Goal: Information Seeking & Learning: Understand process/instructions

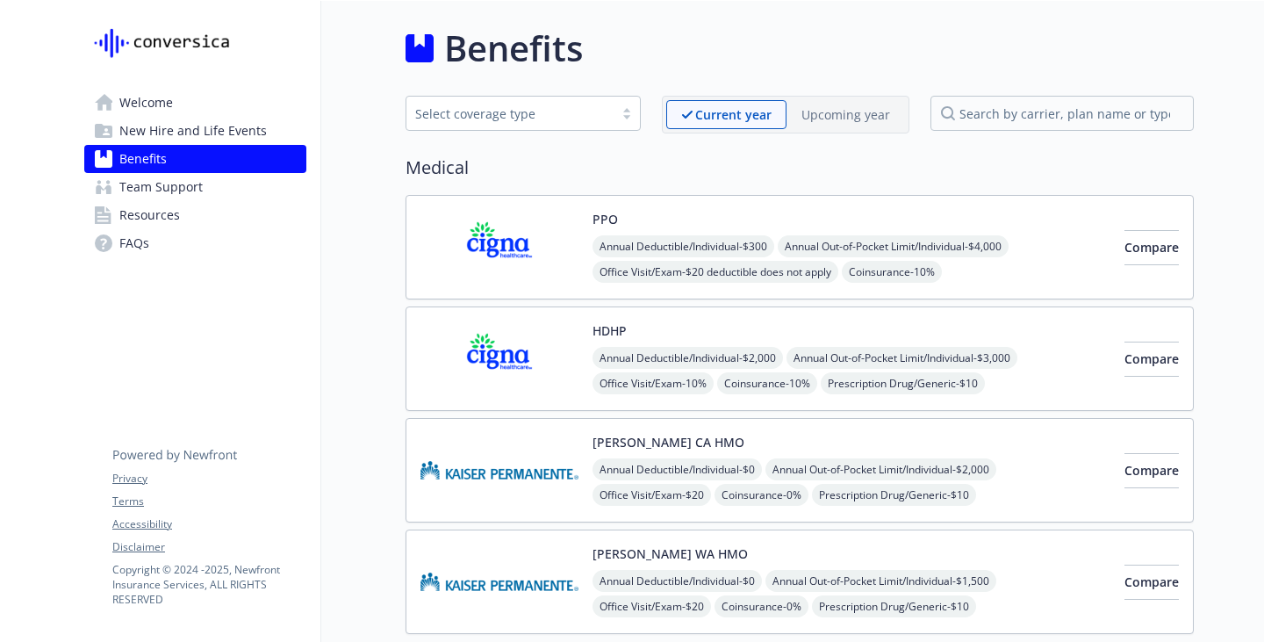
click at [180, 145] on span "New Hire and Life Events" at bounding box center [192, 131] width 147 height 28
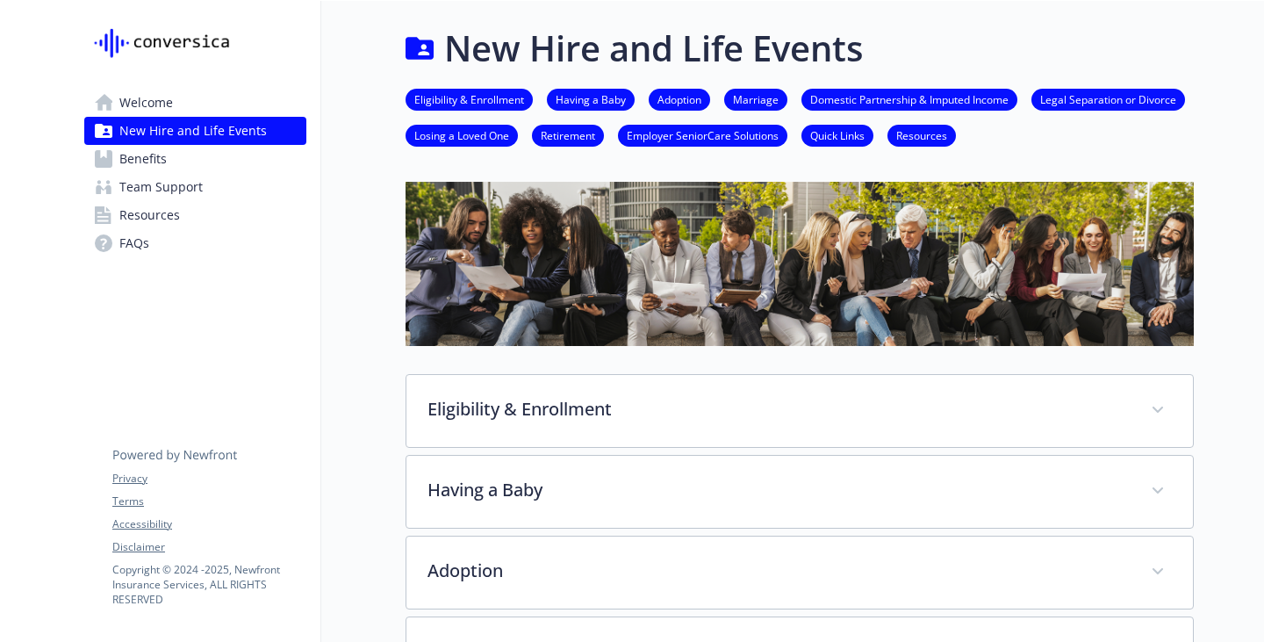
click at [413, 107] on link "Eligibility & Enrollment" at bounding box center [469, 98] width 127 height 17
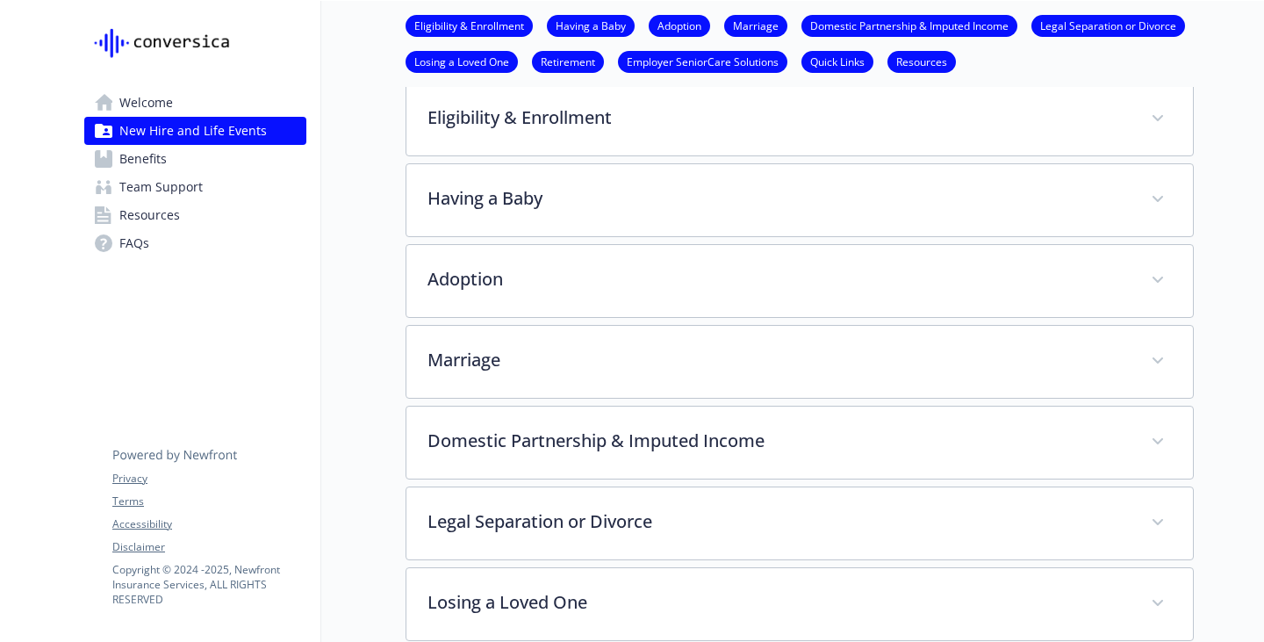
scroll to position [310, 13]
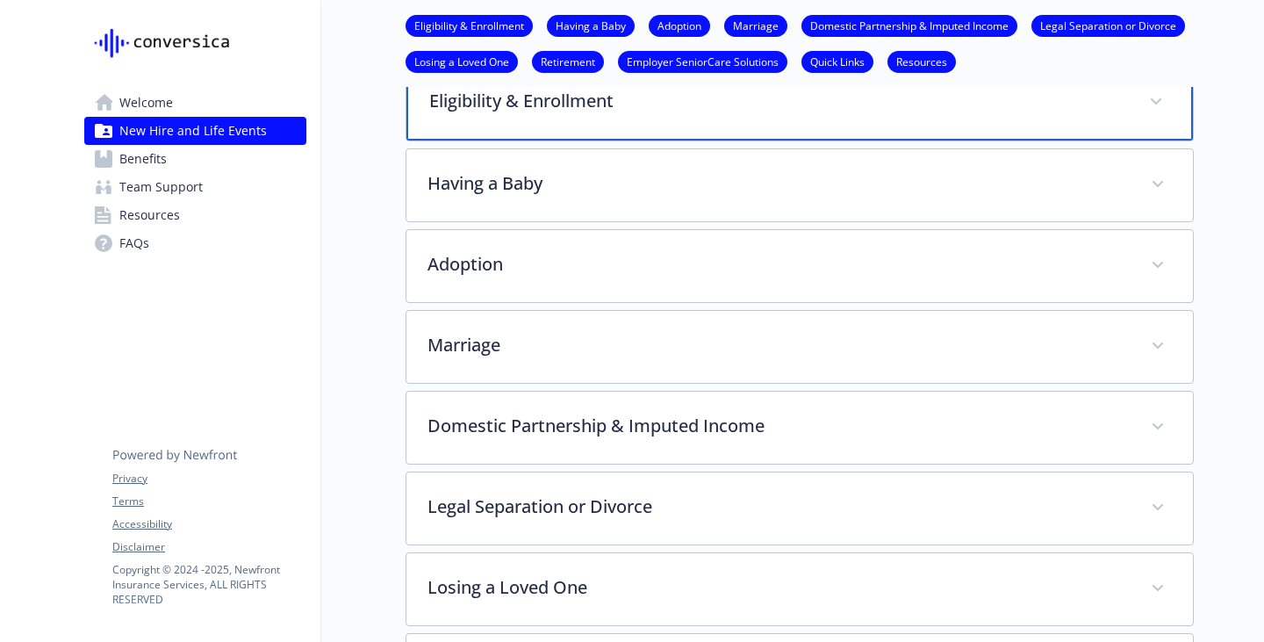
click at [475, 140] on div "Eligibility & Enrollment" at bounding box center [799, 102] width 787 height 75
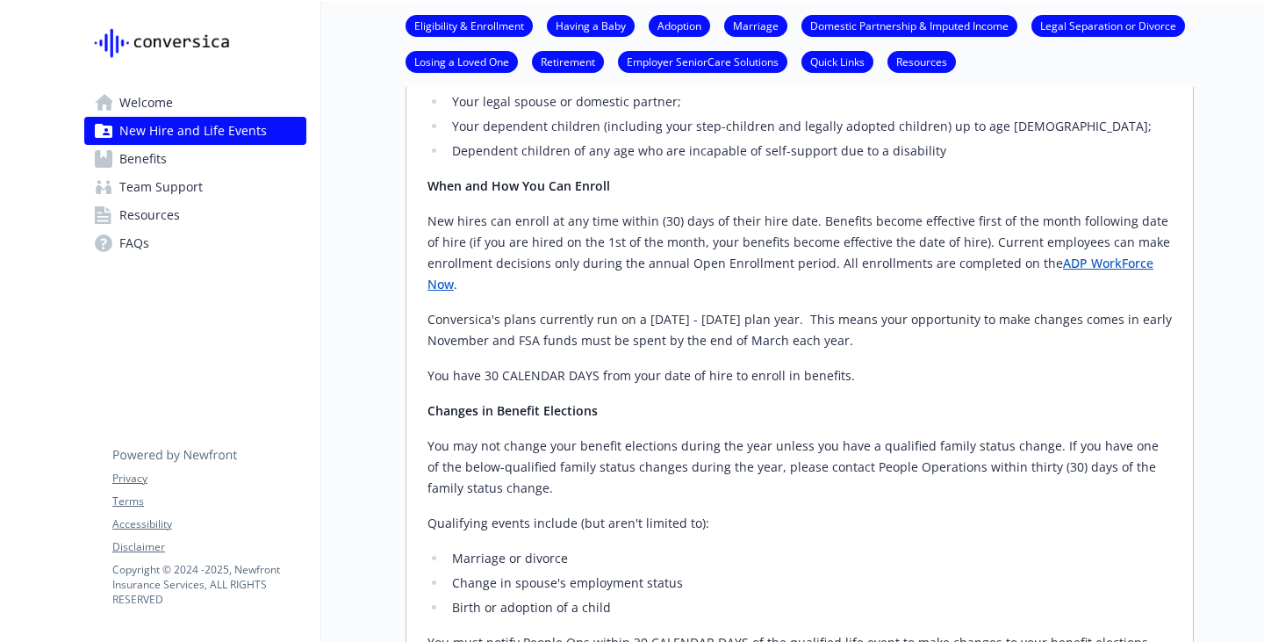
scroll to position [485, 13]
